Goal: Task Accomplishment & Management: Manage account settings

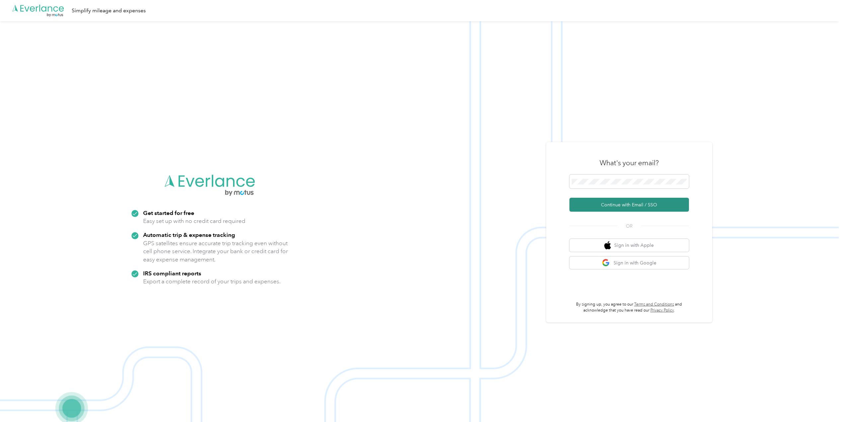
click at [625, 206] on button "Continue with Email / SSO" at bounding box center [629, 205] width 120 height 14
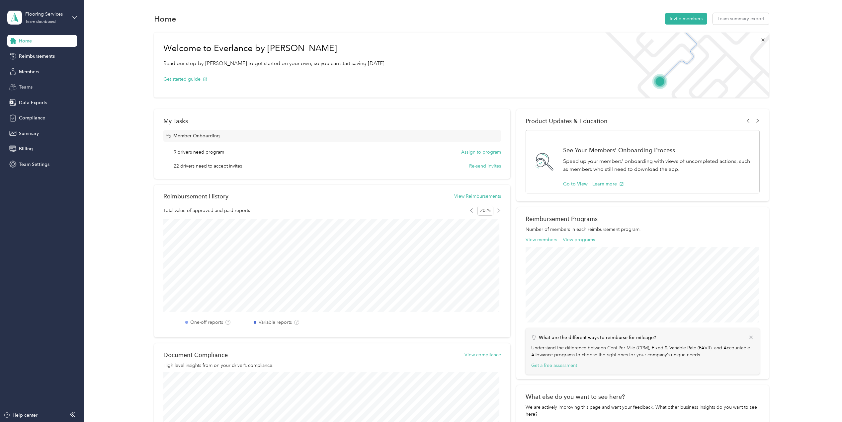
click at [27, 86] on span "Teams" at bounding box center [26, 87] width 14 height 7
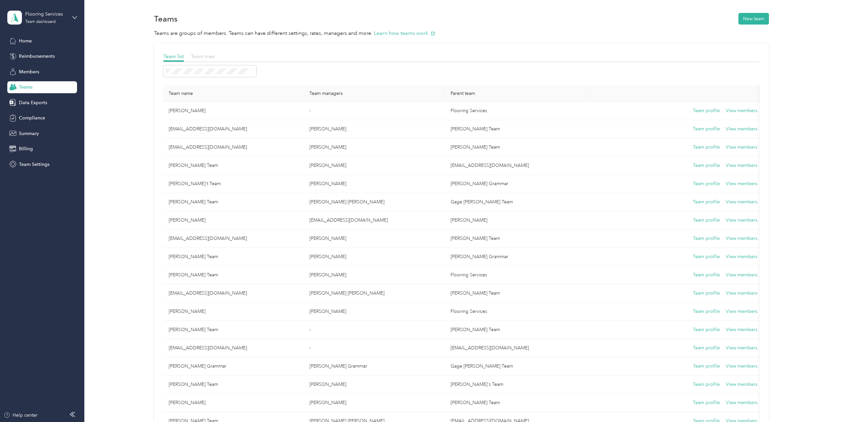
click at [200, 56] on span "Team tree" at bounding box center [203, 56] width 24 height 6
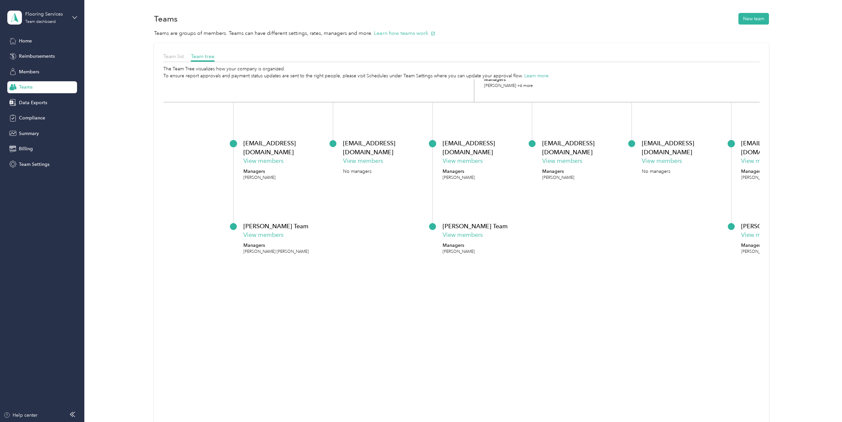
drag, startPoint x: 404, startPoint y: 215, endPoint x: 549, endPoint y: 163, distance: 153.7
click at [549, 168] on p "Managers" at bounding box center [558, 171] width 32 height 7
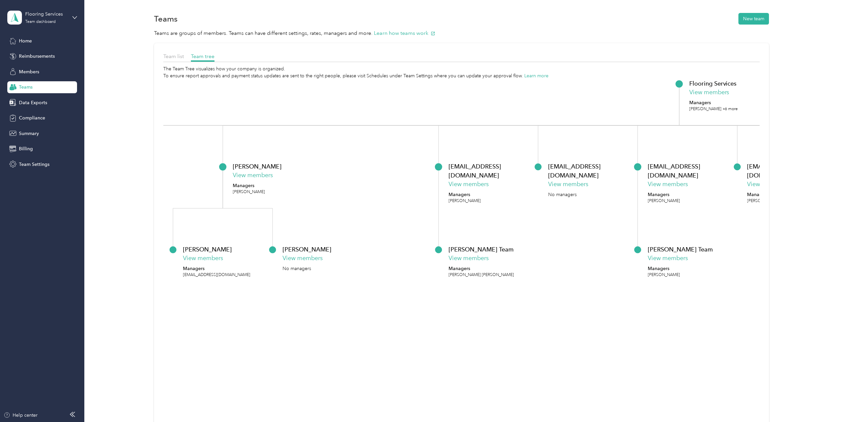
drag, startPoint x: 476, startPoint y: 268, endPoint x: 564, endPoint y: 270, distance: 88.0
click at [564, 270] on icon "Flooring Services View members Managers [PERSON_NAME] +6 more [PERSON_NAME] Vie…" at bounding box center [461, 269] width 597 height 380
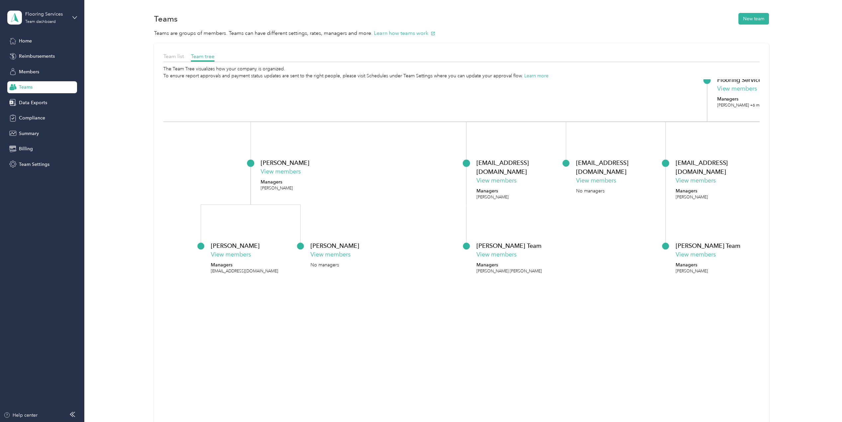
drag, startPoint x: 365, startPoint y: 309, endPoint x: 412, endPoint y: 300, distance: 47.3
click at [412, 300] on icon "Flooring Services View members Managers [PERSON_NAME] +6 more [PERSON_NAME] Vie…" at bounding box center [461, 269] width 597 height 380
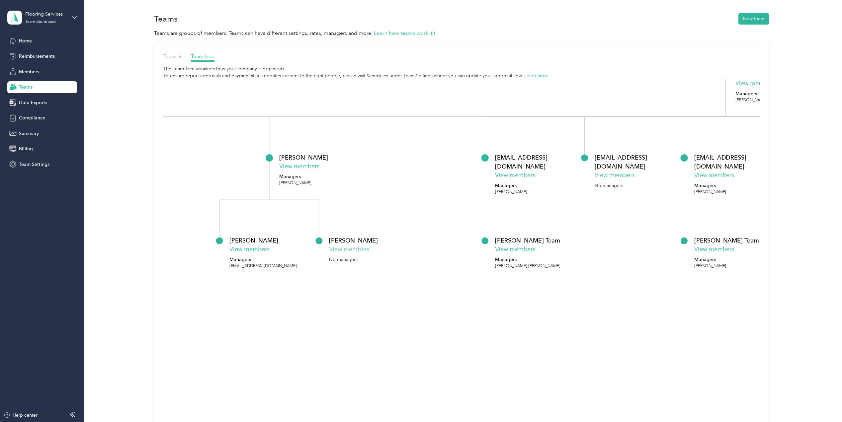
click at [346, 250] on button "View members" at bounding box center [349, 249] width 40 height 9
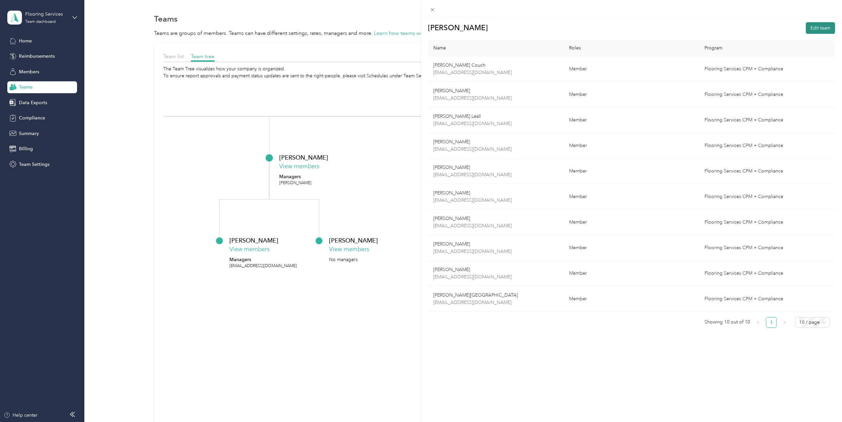
click at [814, 28] on button "Edit team" at bounding box center [820, 28] width 29 height 12
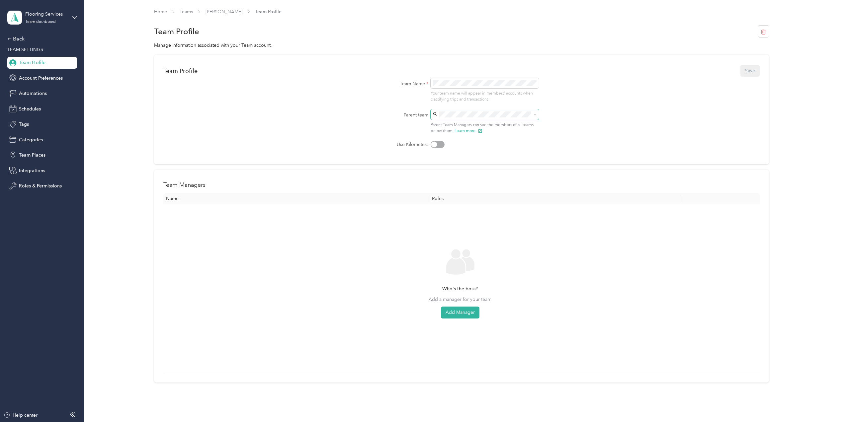
click at [534, 116] on icon at bounding box center [534, 114] width 3 height 3
click at [630, 115] on form "Team Profile Save Team Name * Your team name will appear in members’ accounts w…" at bounding box center [461, 106] width 597 height 84
click at [234, 12] on link "[PERSON_NAME]" at bounding box center [223, 12] width 37 height 6
click at [186, 12] on link "Teams" at bounding box center [186, 12] width 13 height 6
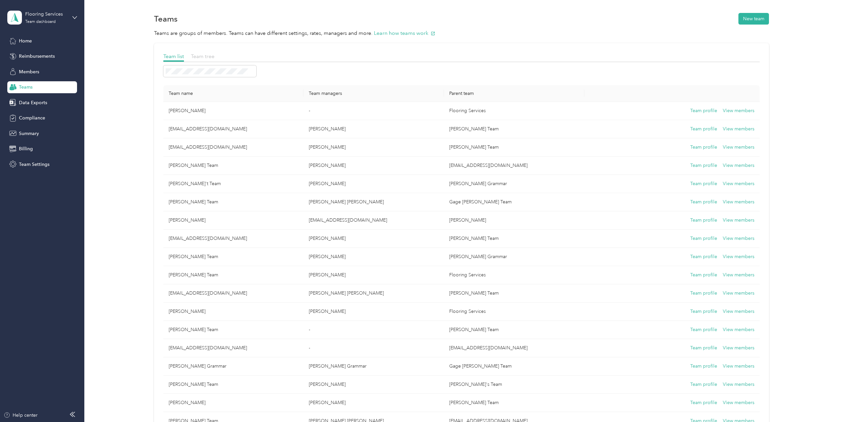
click at [210, 58] on span "Team tree" at bounding box center [203, 56] width 24 height 6
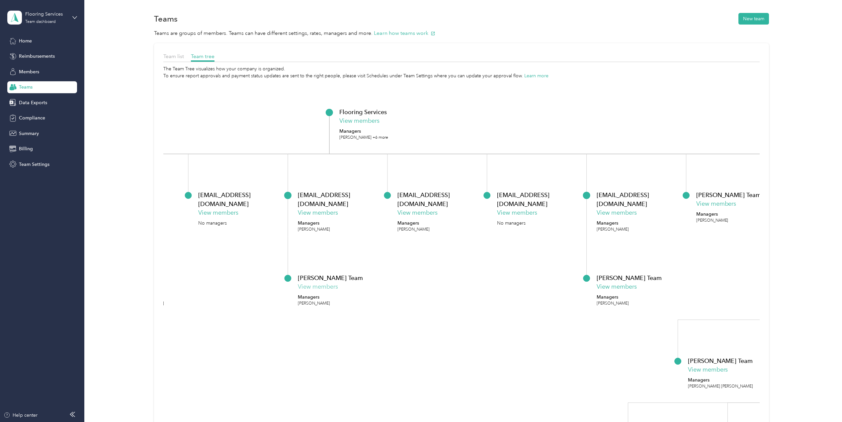
click at [320, 285] on button "View members" at bounding box center [318, 287] width 40 height 9
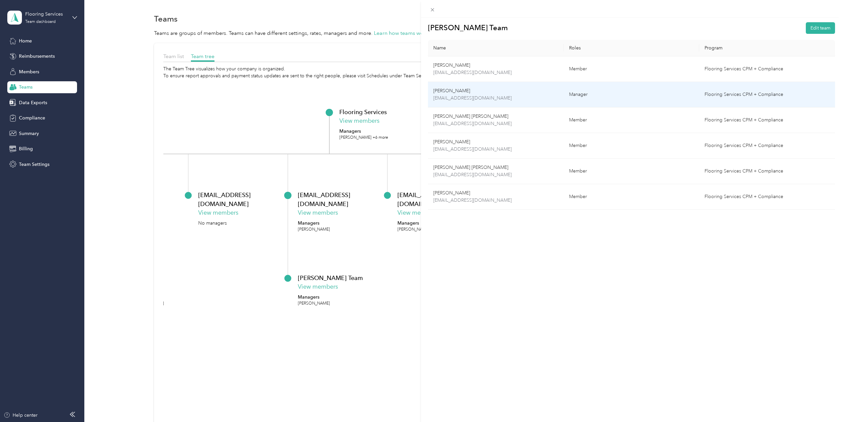
click at [470, 94] on p "[PERSON_NAME]" at bounding box center [495, 90] width 125 height 7
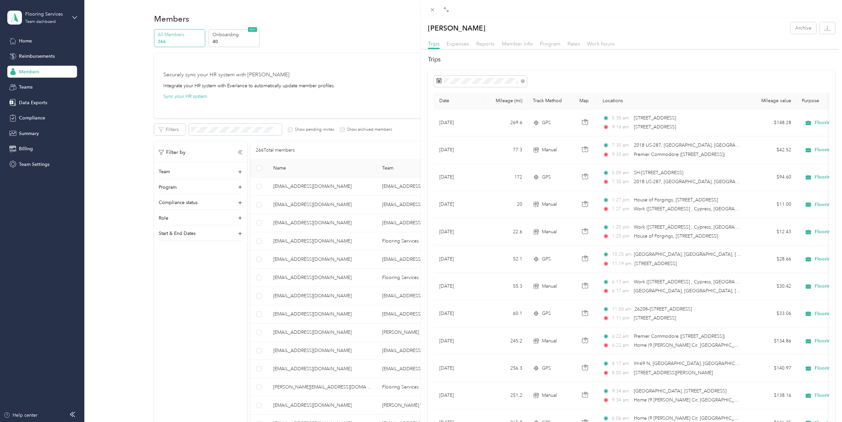
click at [32, 91] on div "[PERSON_NAME] Archive Trips Expenses Reports Member info Program Rates Work hou…" at bounding box center [421, 211] width 842 height 422
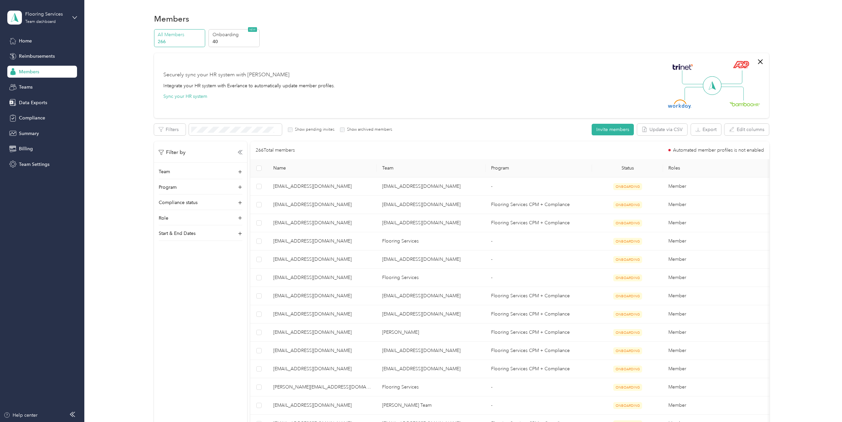
click at [31, 88] on span "Teams" at bounding box center [26, 87] width 14 height 7
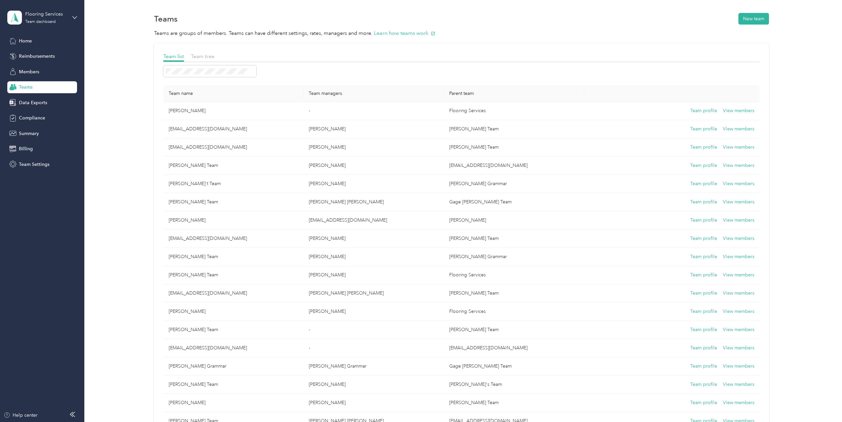
click at [31, 88] on span "Teams" at bounding box center [26, 87] width 14 height 7
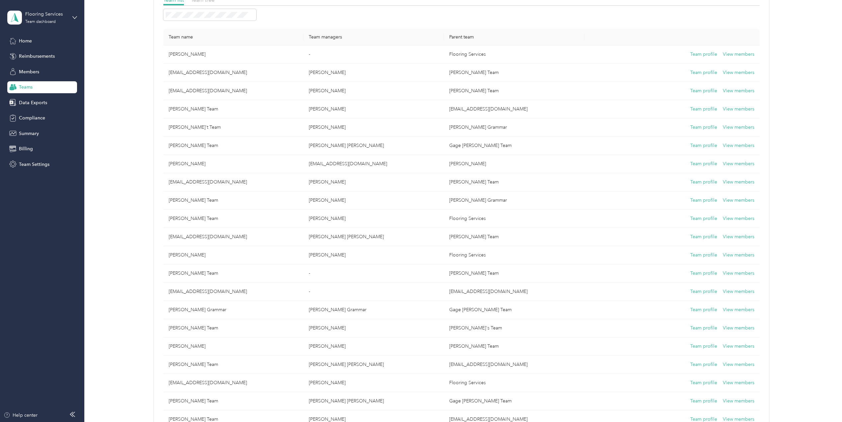
scroll to position [86, 0]
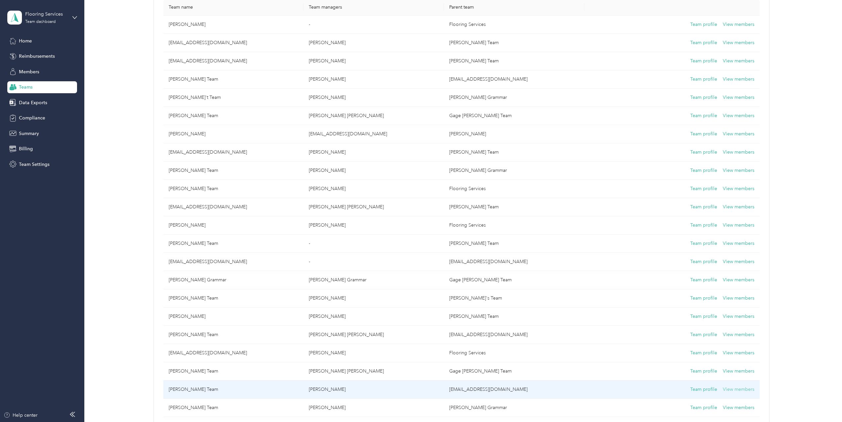
click at [743, 388] on button "View members" at bounding box center [739, 389] width 32 height 7
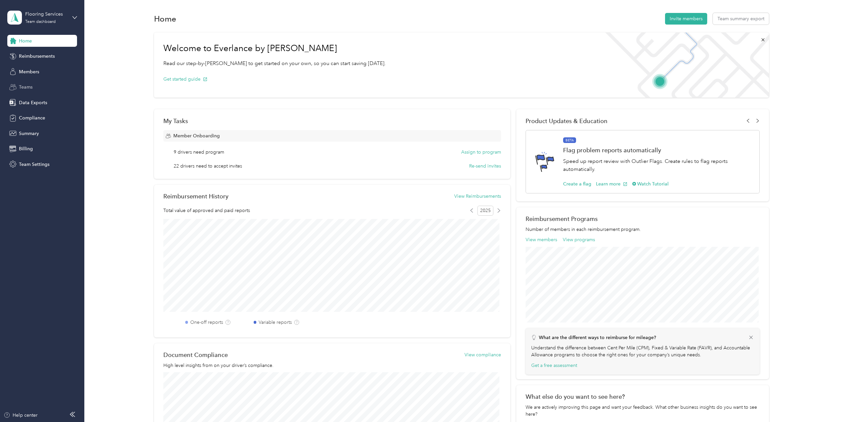
click at [33, 88] on div "Teams" at bounding box center [42, 87] width 70 height 12
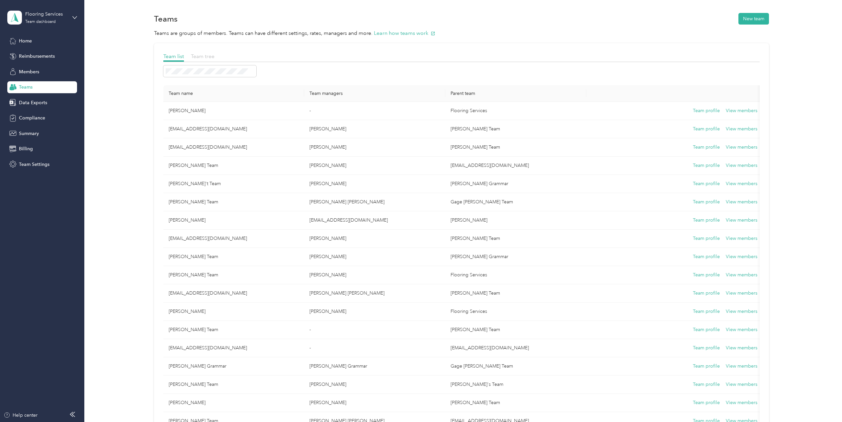
click at [202, 57] on span "Team tree" at bounding box center [203, 56] width 24 height 6
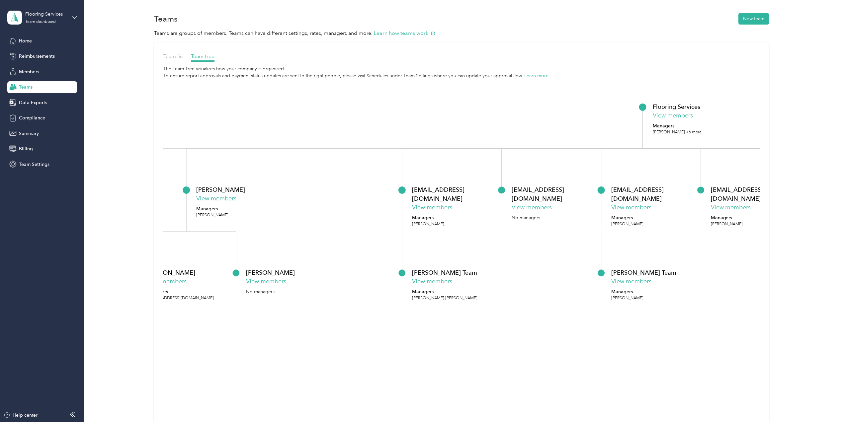
drag, startPoint x: 332, startPoint y: 348, endPoint x: 675, endPoint y: 337, distance: 342.4
click at [675, 337] on icon "Flooring Services View members Managers [PERSON_NAME] +6 more [PERSON_NAME] Vie…" at bounding box center [461, 269] width 597 height 380
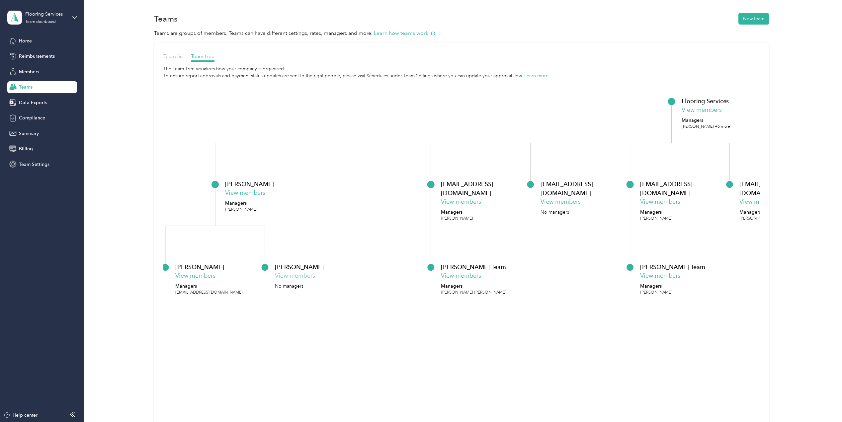
click at [290, 275] on button "View members" at bounding box center [295, 276] width 40 height 9
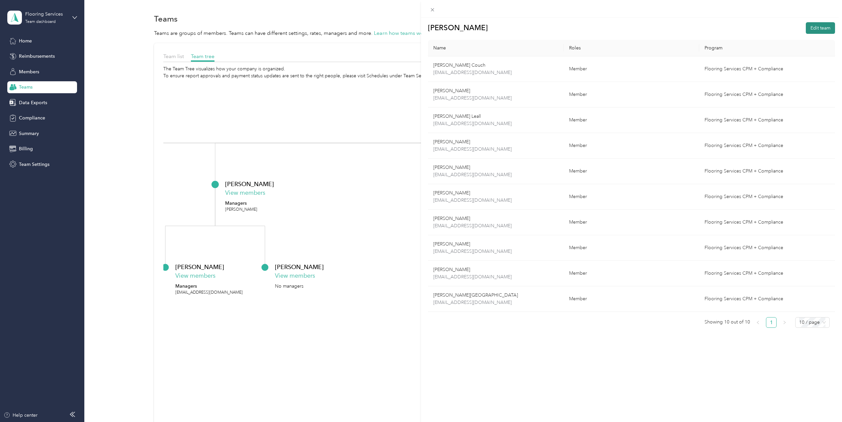
click at [817, 27] on button "Edit team" at bounding box center [820, 28] width 29 height 12
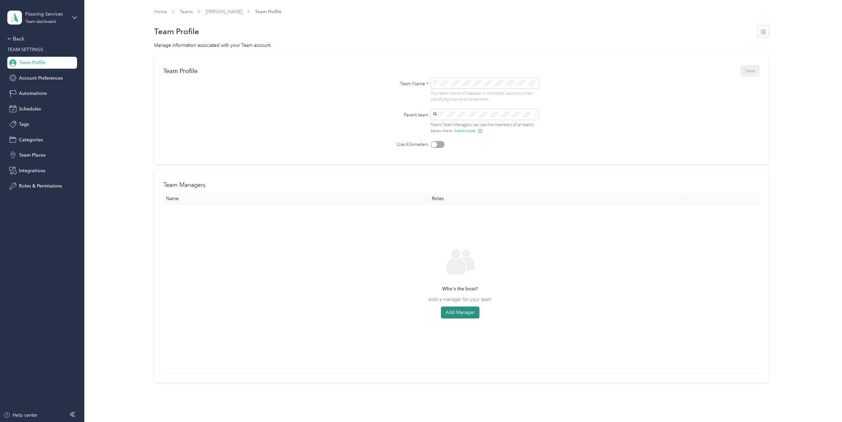
click at [468, 314] on button "Add Manager" at bounding box center [460, 313] width 39 height 12
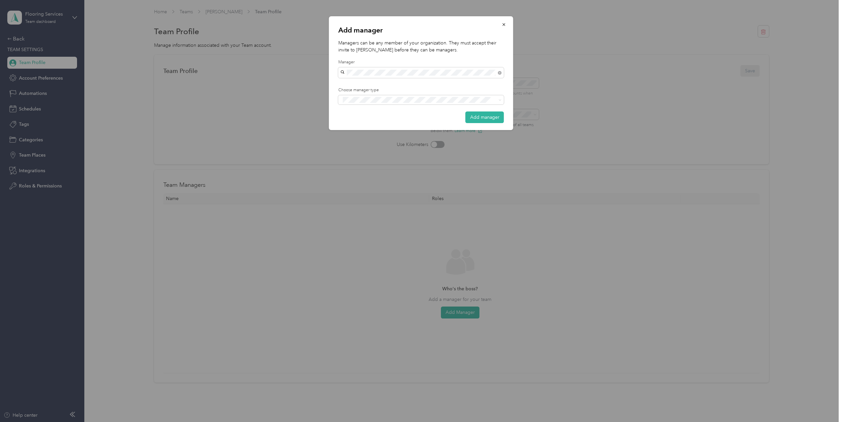
click at [385, 87] on div "[PERSON_NAME]" at bounding box center [421, 84] width 156 height 7
click at [356, 127] on li "Manager" at bounding box center [421, 124] width 166 height 13
click at [475, 122] on button "Add manager" at bounding box center [484, 127] width 39 height 12
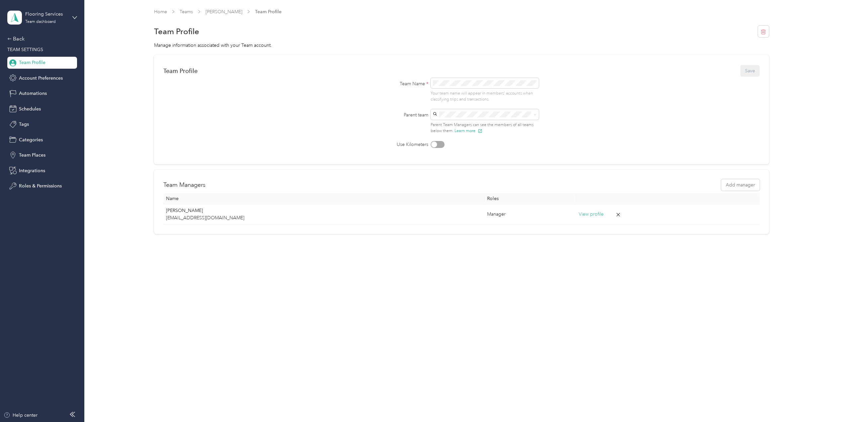
click at [751, 71] on div "Team Profile Save" at bounding box center [461, 71] width 597 height 14
click at [234, 11] on link "[PERSON_NAME]" at bounding box center [223, 12] width 37 height 6
click at [233, 11] on link "[PERSON_NAME]" at bounding box center [223, 12] width 37 height 6
click at [187, 11] on link "Teams" at bounding box center [186, 12] width 13 height 6
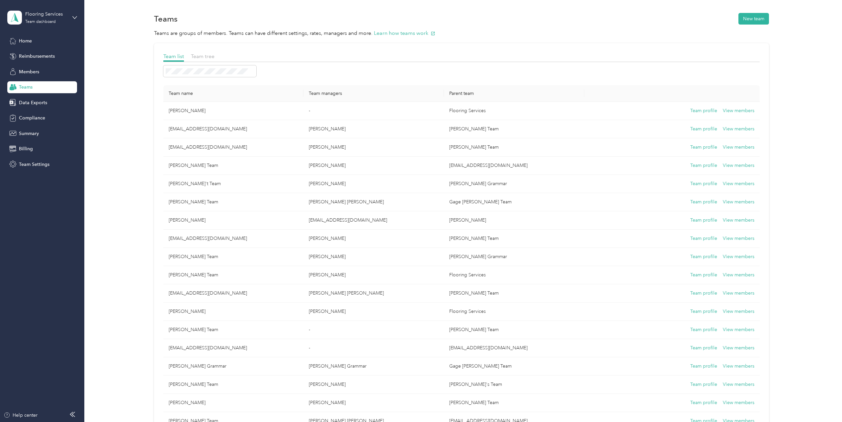
click at [40, 88] on div "Teams" at bounding box center [42, 87] width 70 height 12
click at [208, 58] on span "Team tree" at bounding box center [203, 56] width 24 height 6
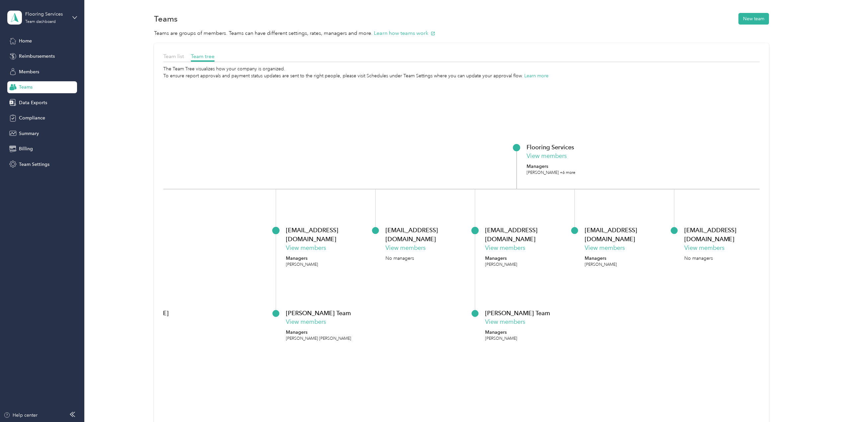
drag, startPoint x: 222, startPoint y: 243, endPoint x: 409, endPoint y: 278, distance: 190.5
click at [409, 278] on foreignobject "ancastillo@fsbuilderresources.com View members No managers" at bounding box center [426, 259] width 83 height 66
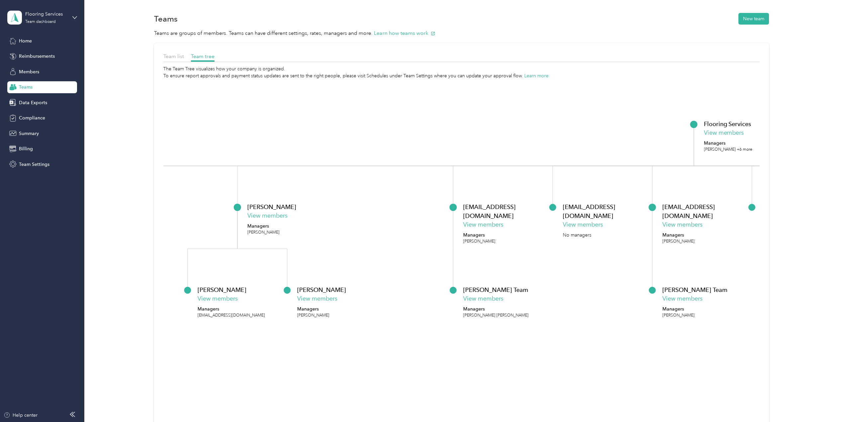
drag, startPoint x: 236, startPoint y: 268, endPoint x: 414, endPoint y: 244, distance: 178.8
click at [414, 244] on icon "Flooring Services View members Managers [PERSON_NAME] +6 more [PERSON_NAME] Vie…" at bounding box center [461, 269] width 597 height 380
